Goal: Find specific page/section: Find specific page/section

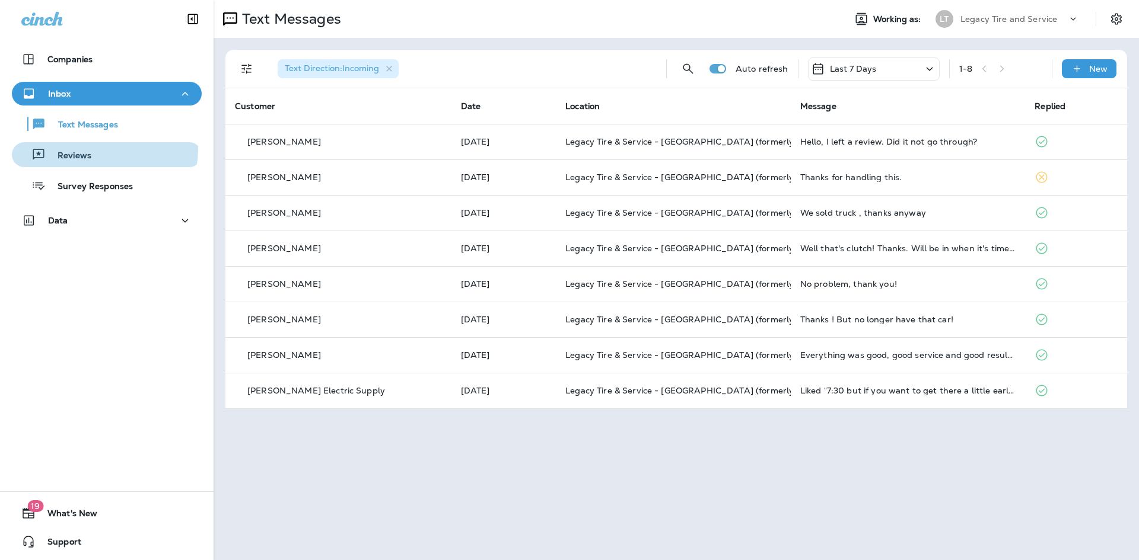
click at [93, 149] on div "Reviews" at bounding box center [107, 155] width 180 height 18
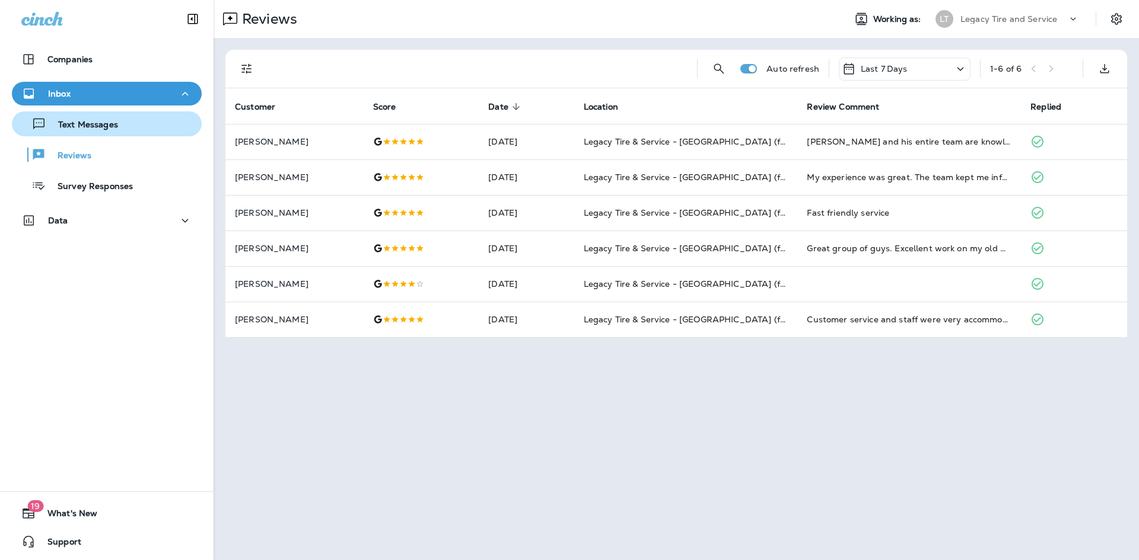
click at [92, 123] on p "Text Messages" at bounding box center [82, 125] width 72 height 11
